Goal: Information Seeking & Learning: Learn about a topic

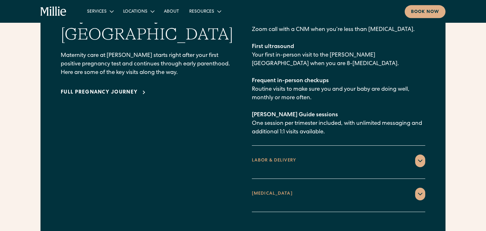
scroll to position [935, 0]
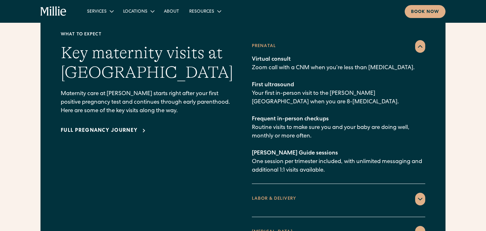
click at [418, 46] on icon at bounding box center [420, 47] width 4 height 2
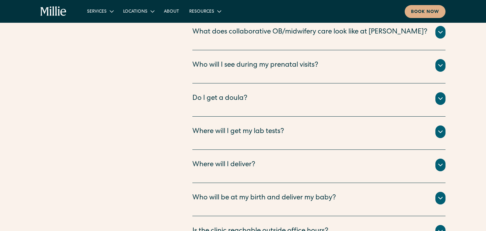
scroll to position [2137, 0]
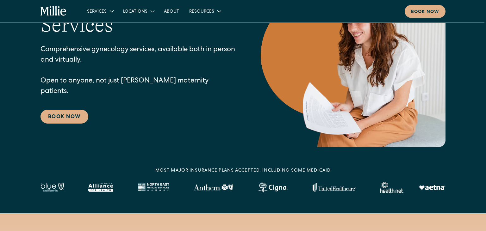
scroll to position [100, 0]
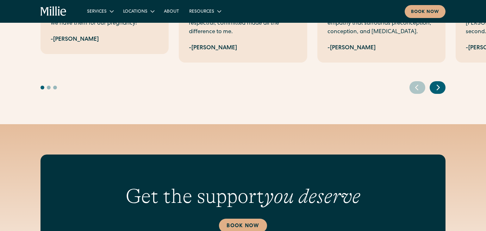
scroll to position [668, 0]
